Goal: Task Accomplishment & Management: Manage account settings

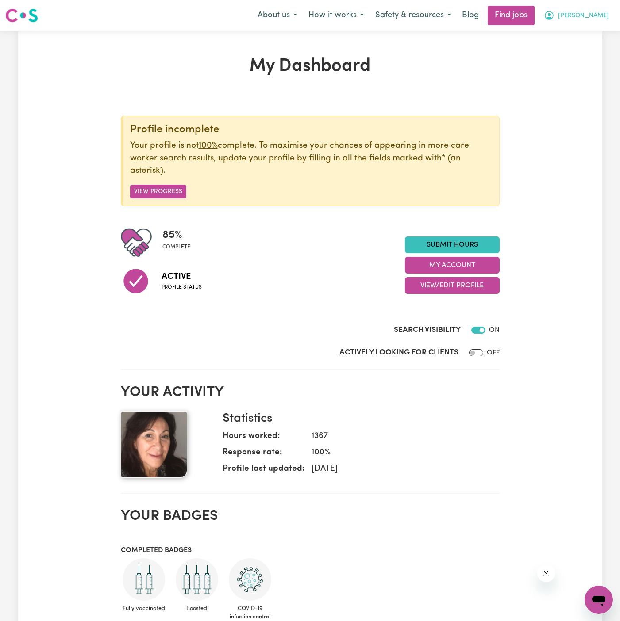
click at [600, 15] on span "[PERSON_NAME]" at bounding box center [583, 16] width 51 height 10
click at [596, 32] on link "My Account" at bounding box center [579, 34] width 70 height 17
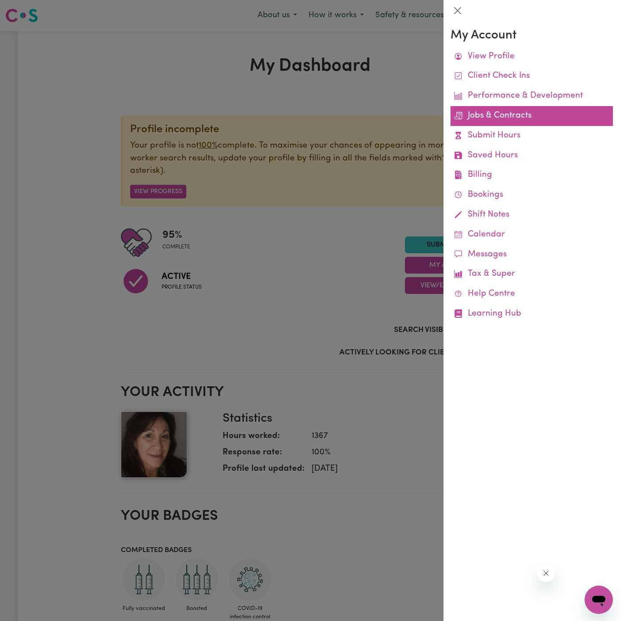
click at [520, 121] on link "Jobs & Contracts" at bounding box center [531, 116] width 162 height 20
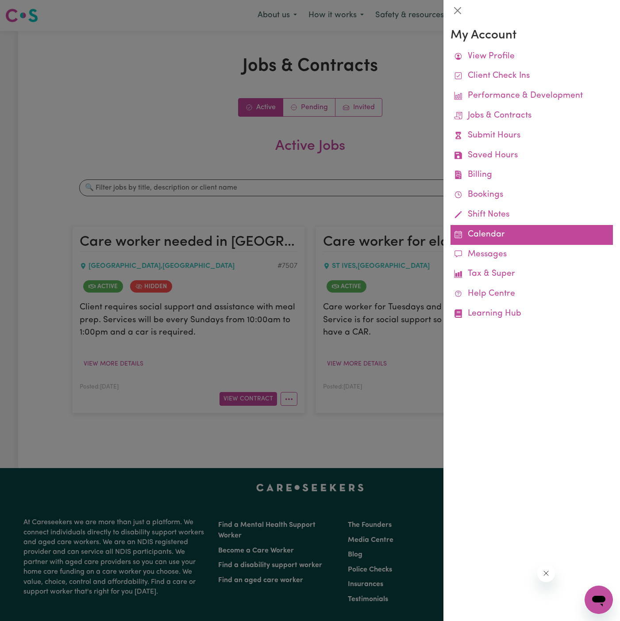
click at [488, 231] on link "Calendar" at bounding box center [531, 235] width 162 height 20
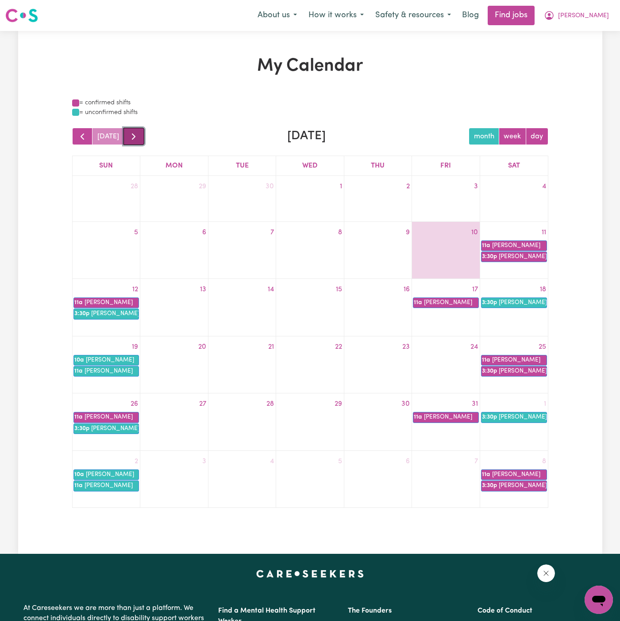
click at [134, 135] on span "button" at bounding box center [133, 136] width 11 height 11
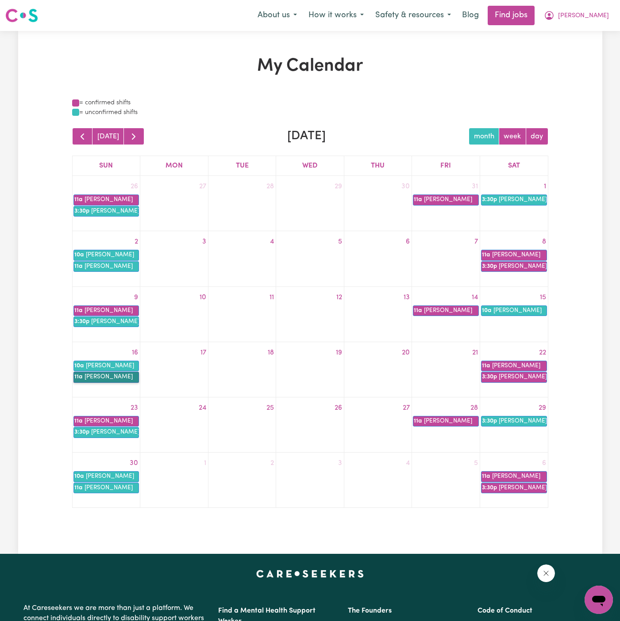
click at [114, 375] on link "11a [PERSON_NAME]" at bounding box center [106, 377] width 66 height 11
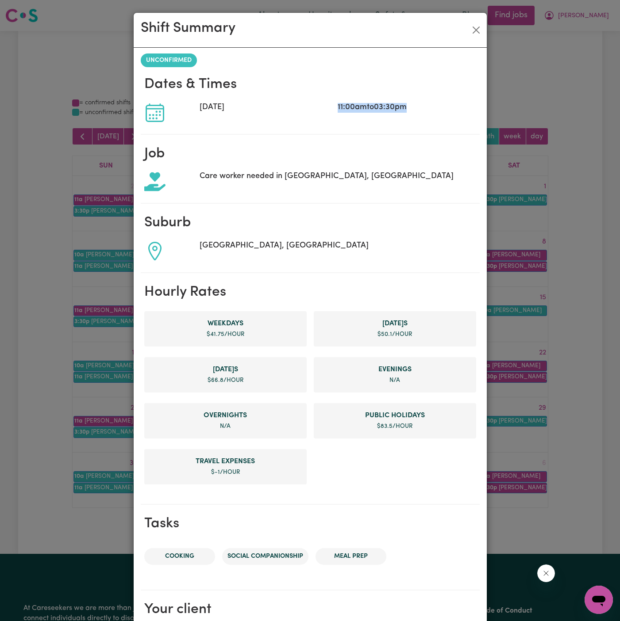
drag, startPoint x: 332, startPoint y: 104, endPoint x: 436, endPoint y: 103, distance: 104.0
click at [436, 103] on div "[DATE] 11:00am to 03:30pm" at bounding box center [310, 112] width 332 height 21
copy div "11:00am to 03:30pm"
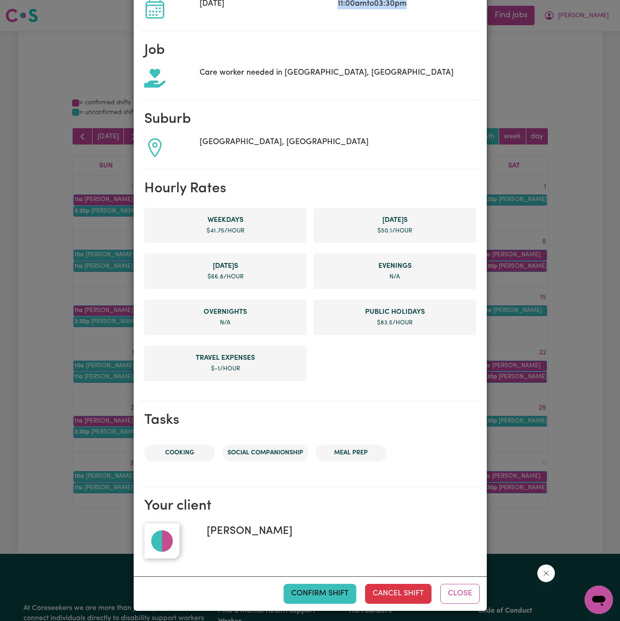
click at [233, 527] on span "[PERSON_NAME]" at bounding box center [245, 532] width 93 height 16
copy span "[PERSON_NAME]"
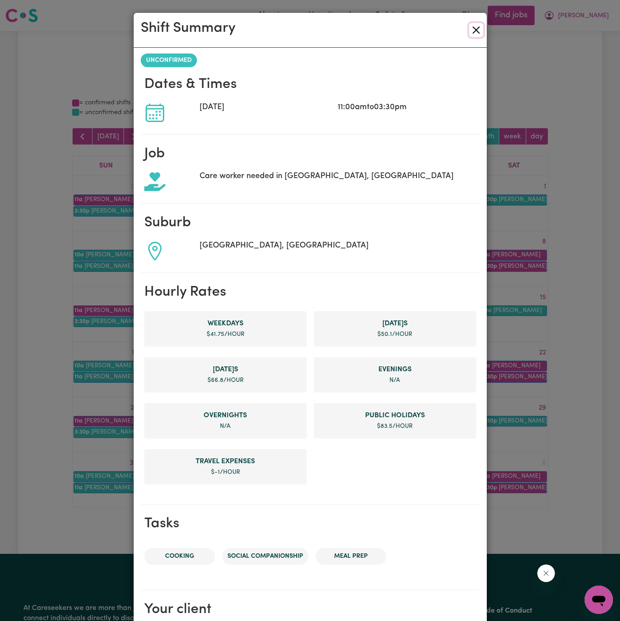
click at [474, 27] on button "Close" at bounding box center [476, 30] width 14 height 14
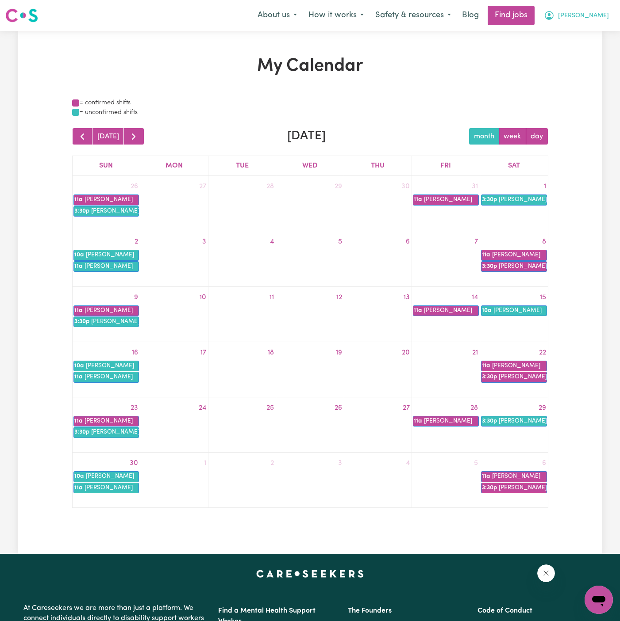
click at [602, 19] on span "[PERSON_NAME]" at bounding box center [583, 16] width 51 height 10
click at [594, 65] on link "Logout" at bounding box center [579, 67] width 70 height 17
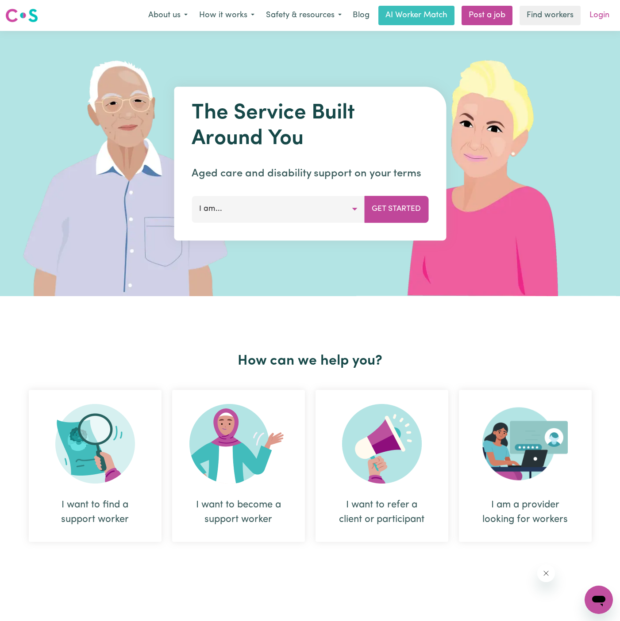
click at [606, 19] on link "Login" at bounding box center [599, 15] width 31 height 19
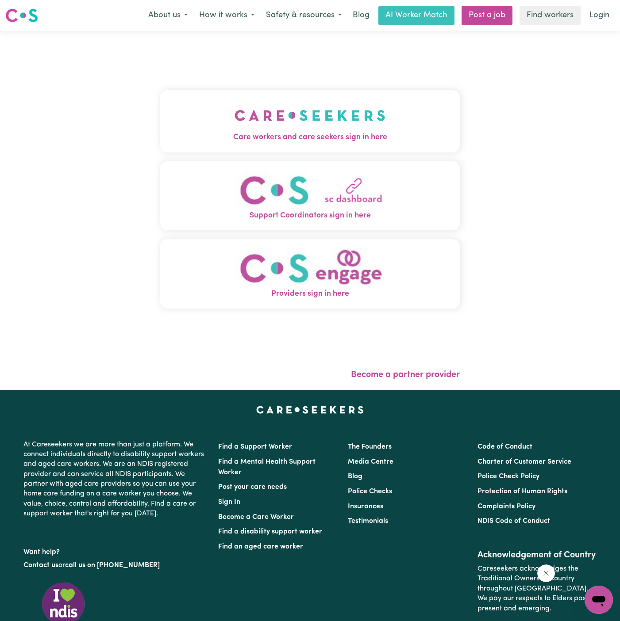
click at [304, 120] on img "Care workers and care seekers sign in here" at bounding box center [309, 115] width 151 height 33
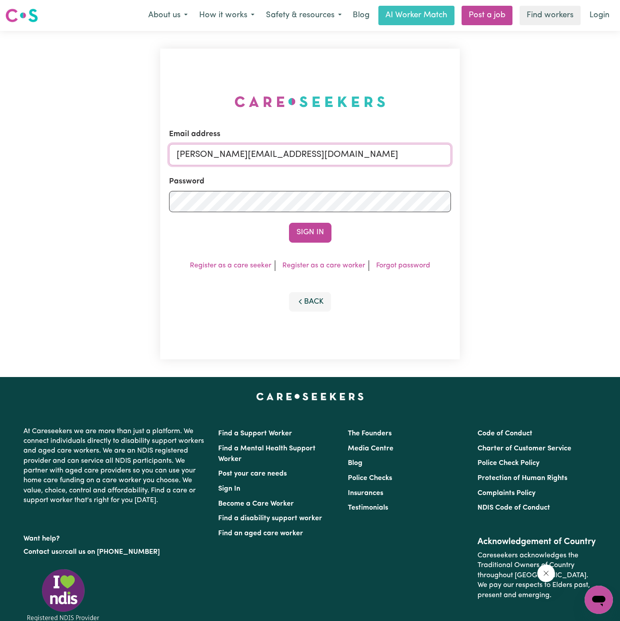
click at [373, 159] on input "[PERSON_NAME][EMAIL_ADDRESS][DOMAIN_NAME]" at bounding box center [310, 154] width 282 height 21
drag, startPoint x: 224, startPoint y: 156, endPoint x: 594, endPoint y: 152, distance: 369.4
click at [593, 153] on div "Email address [EMAIL_ADDRESS][DOMAIN_NAME] Password Sign In Register as a care …" at bounding box center [310, 204] width 620 height 346
click at [276, 156] on input "[EMAIL_ADDRESS][DOMAIN_NAME]" at bounding box center [310, 154] width 282 height 21
drag, startPoint x: 219, startPoint y: 153, endPoint x: 506, endPoint y: 151, distance: 286.6
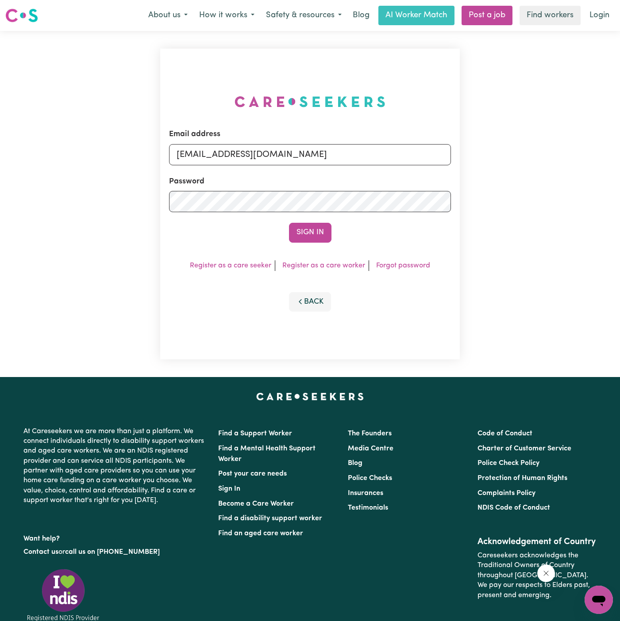
click at [506, 151] on div "Email address [EMAIL_ADDRESS][DOMAIN_NAME] Password Sign In Register as a care …" at bounding box center [310, 204] width 620 height 346
click at [302, 153] on input "[EMAIL_ADDRESS][DOMAIN_NAME]" at bounding box center [310, 154] width 282 height 21
drag, startPoint x: 226, startPoint y: 155, endPoint x: 519, endPoint y: 149, distance: 293.3
click at [519, 149] on div "Email address [EMAIL_ADDRESS][DOMAIN_NAME] Password Sign In Register as a care …" at bounding box center [310, 204] width 620 height 346
type input "[EMAIL_ADDRESS][DOMAIN_NAME]"
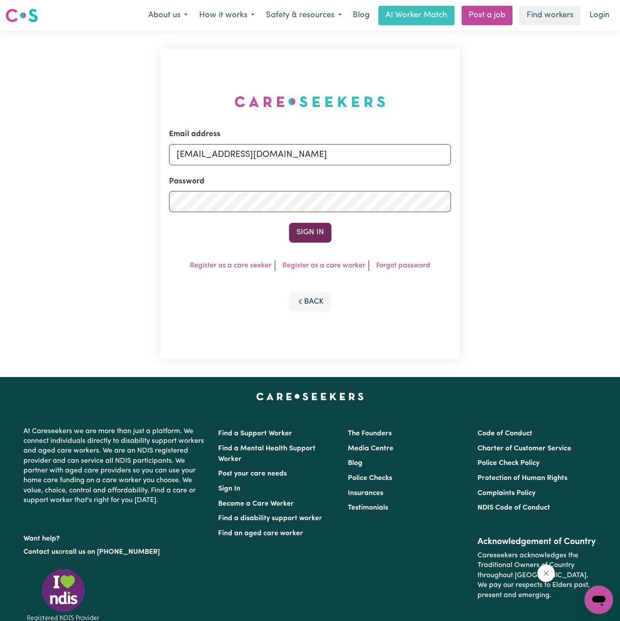
click at [310, 231] on button "Sign In" at bounding box center [310, 232] width 42 height 19
